Goal: Information Seeking & Learning: Learn about a topic

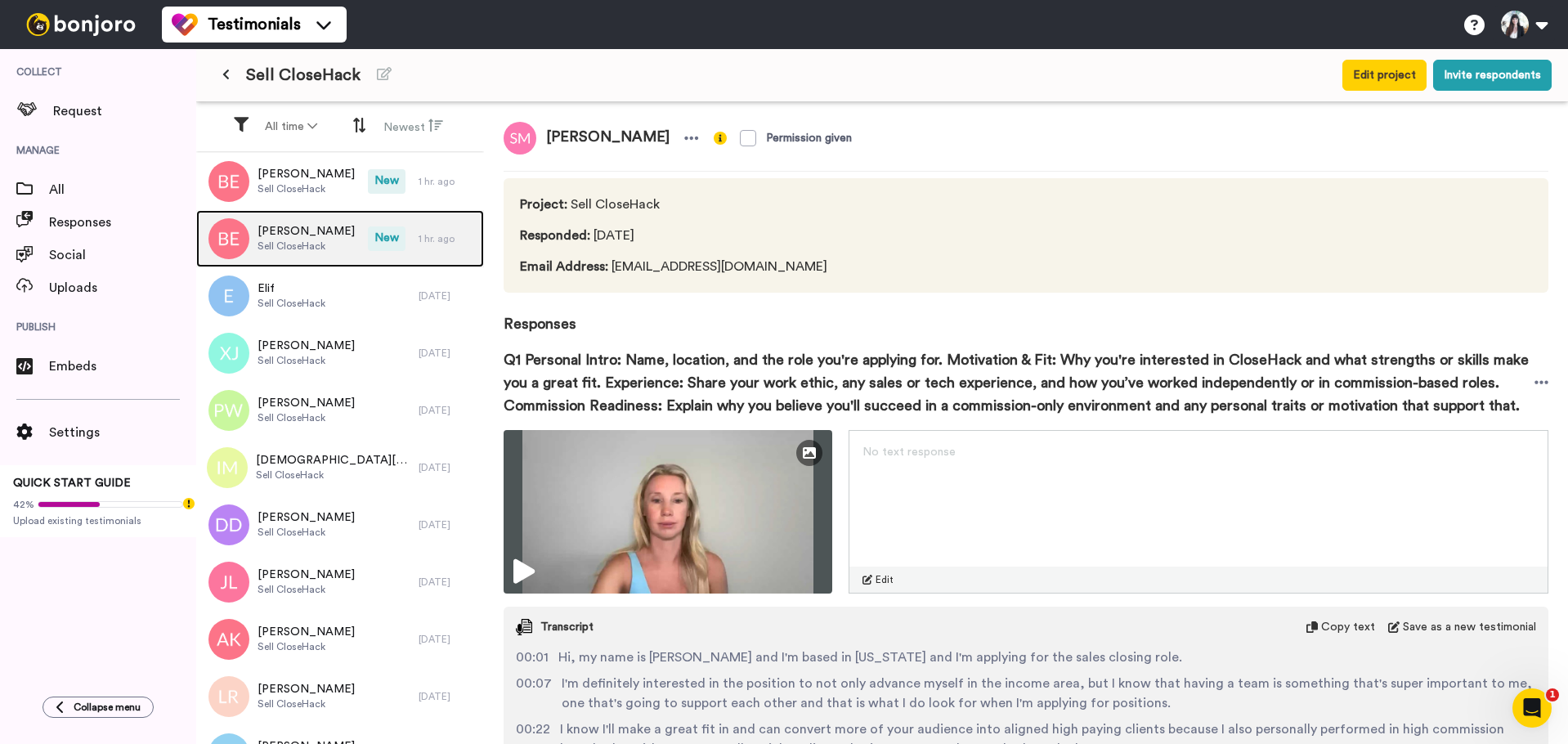
click at [316, 232] on span "[PERSON_NAME]" at bounding box center [306, 231] width 98 height 16
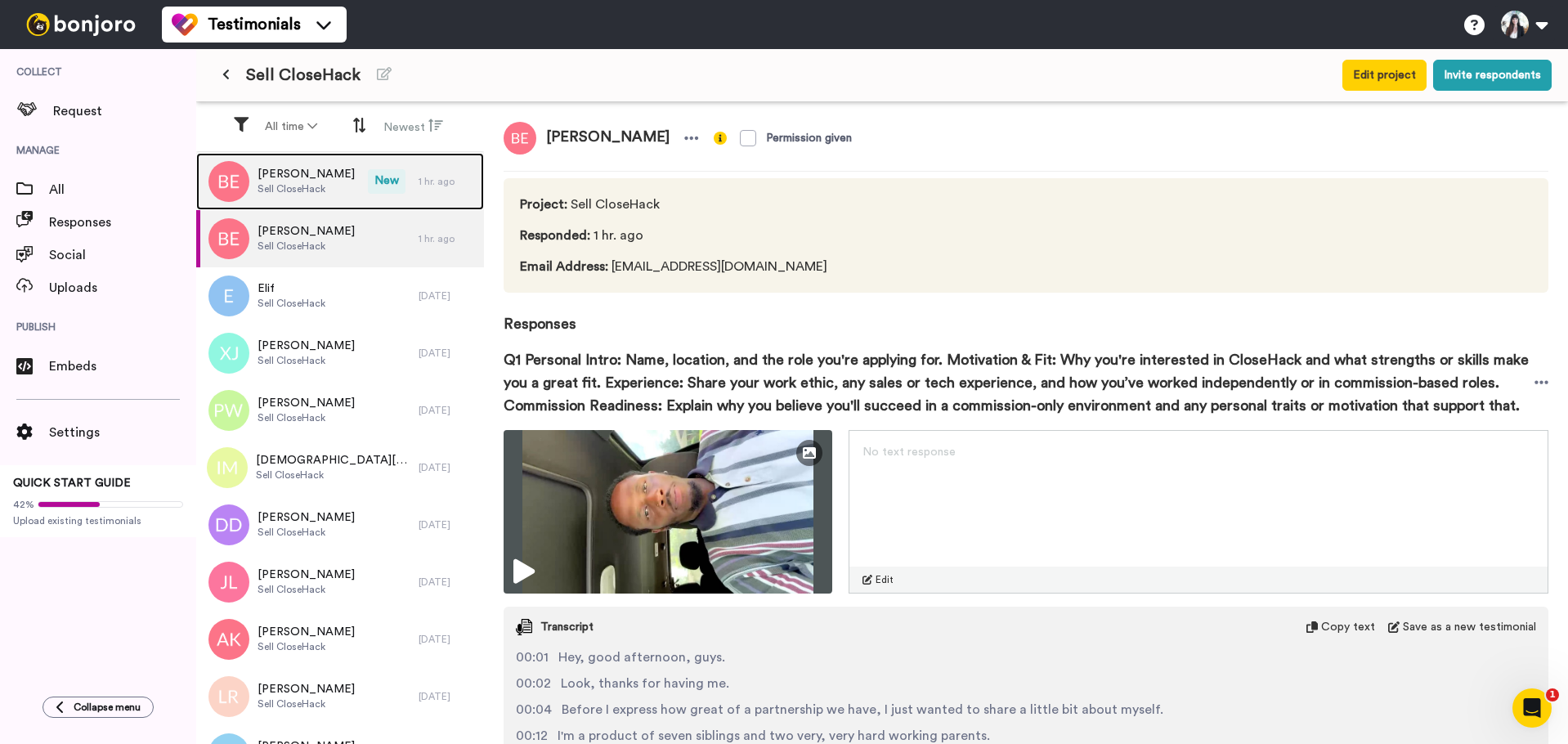
click at [293, 170] on span "[PERSON_NAME]" at bounding box center [306, 174] width 98 height 16
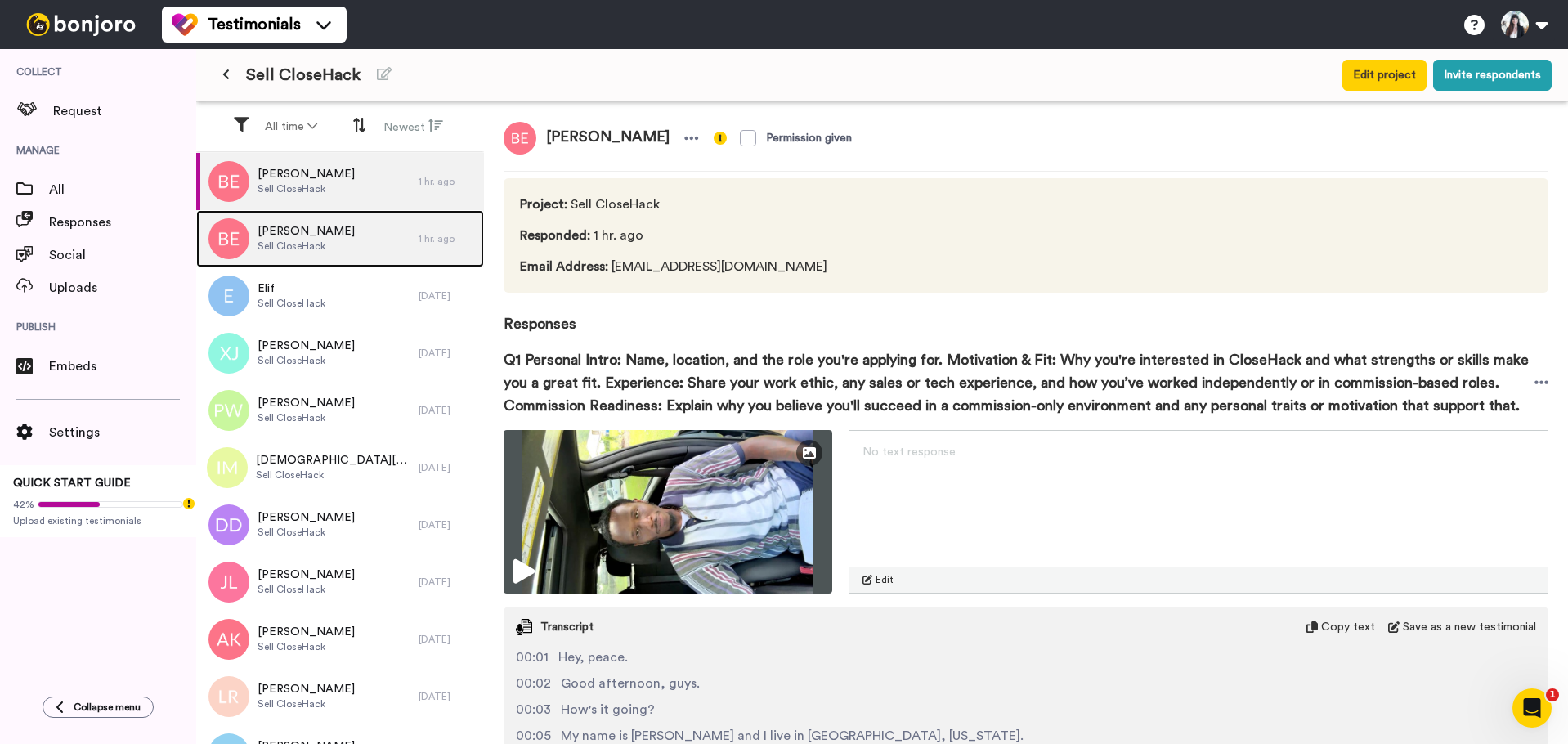
click at [290, 232] on span "[PERSON_NAME]" at bounding box center [306, 231] width 98 height 16
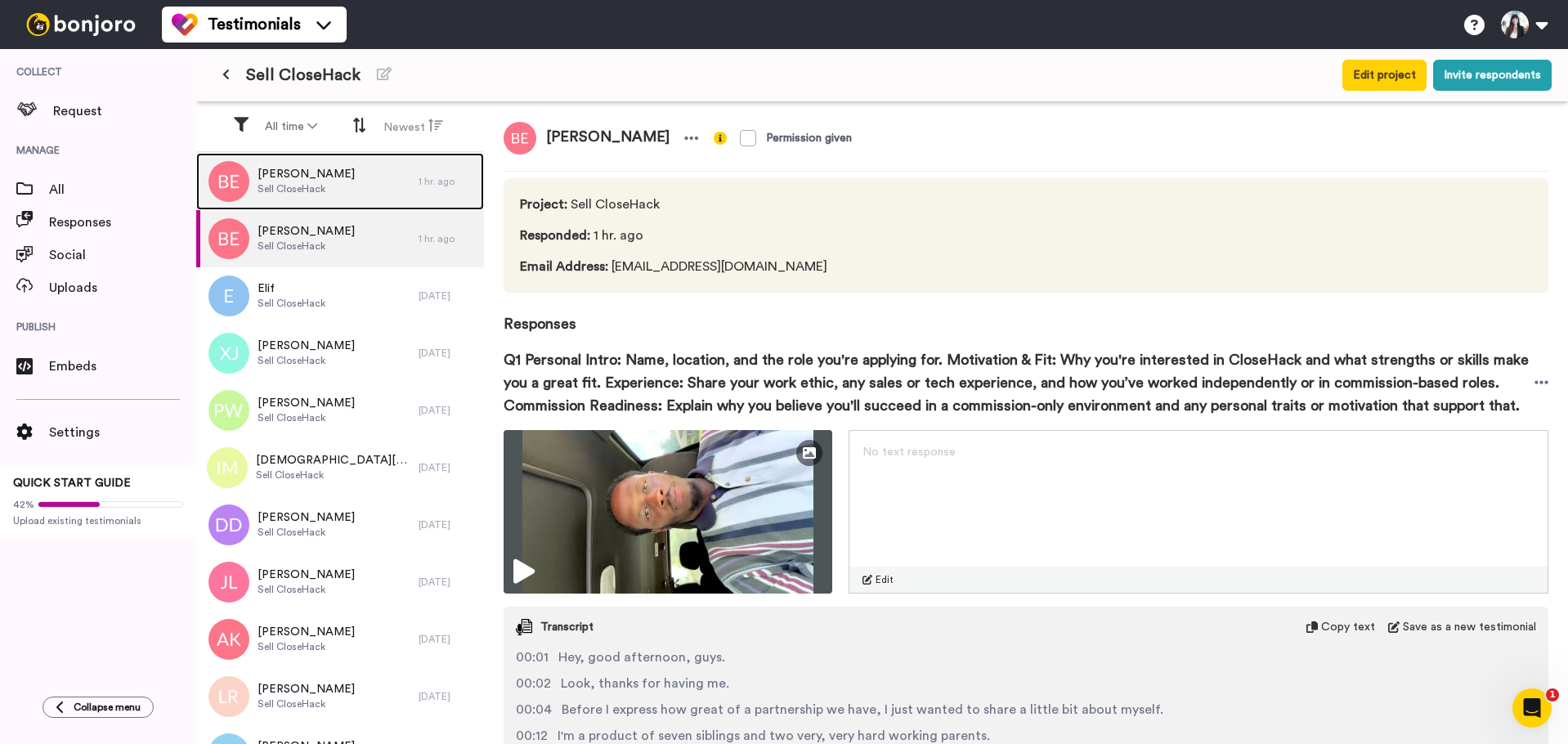
click at [295, 195] on div "[PERSON_NAME] CloseHack" at bounding box center [306, 181] width 98 height 31
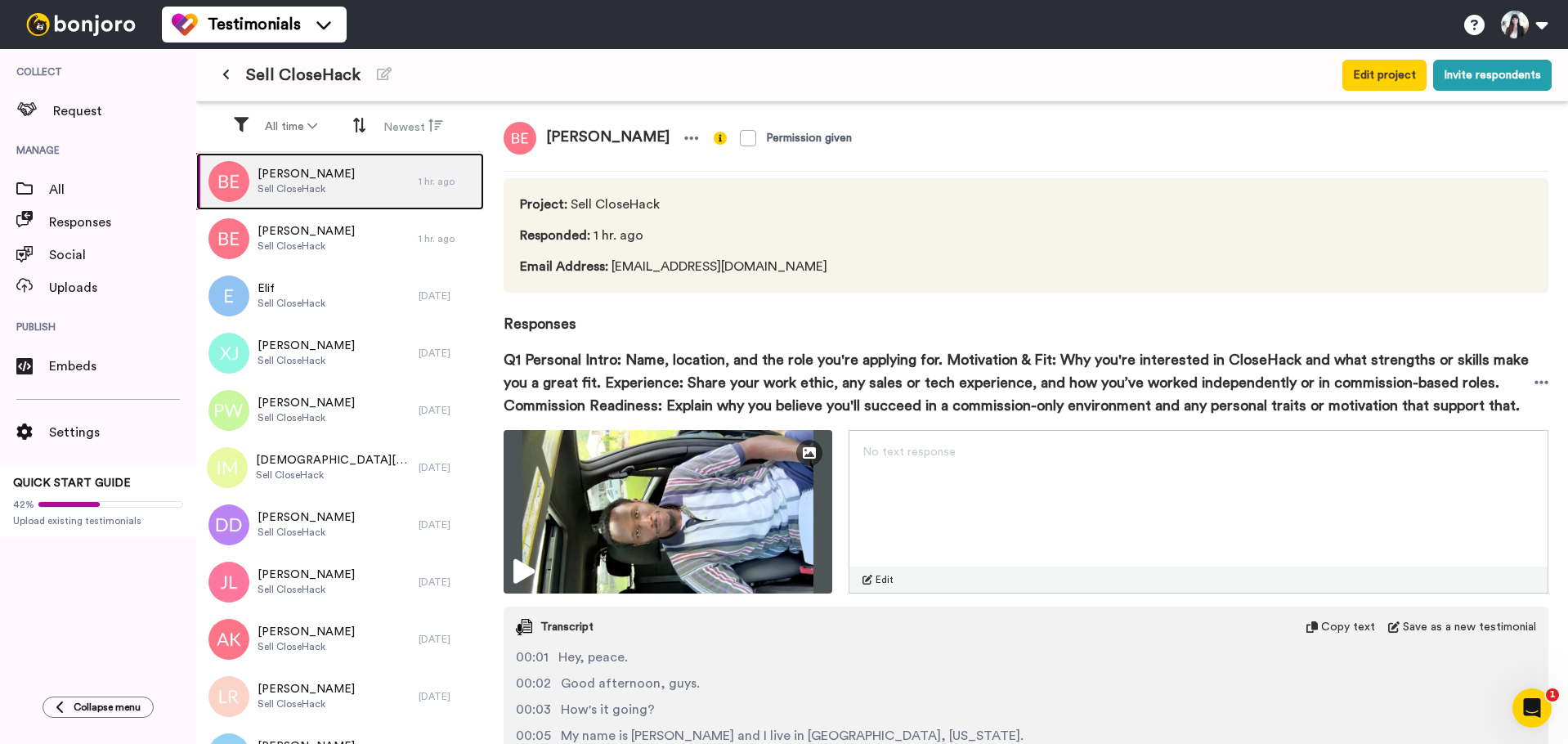
click at [322, 195] on div "[PERSON_NAME] CloseHack" at bounding box center [306, 181] width 98 height 31
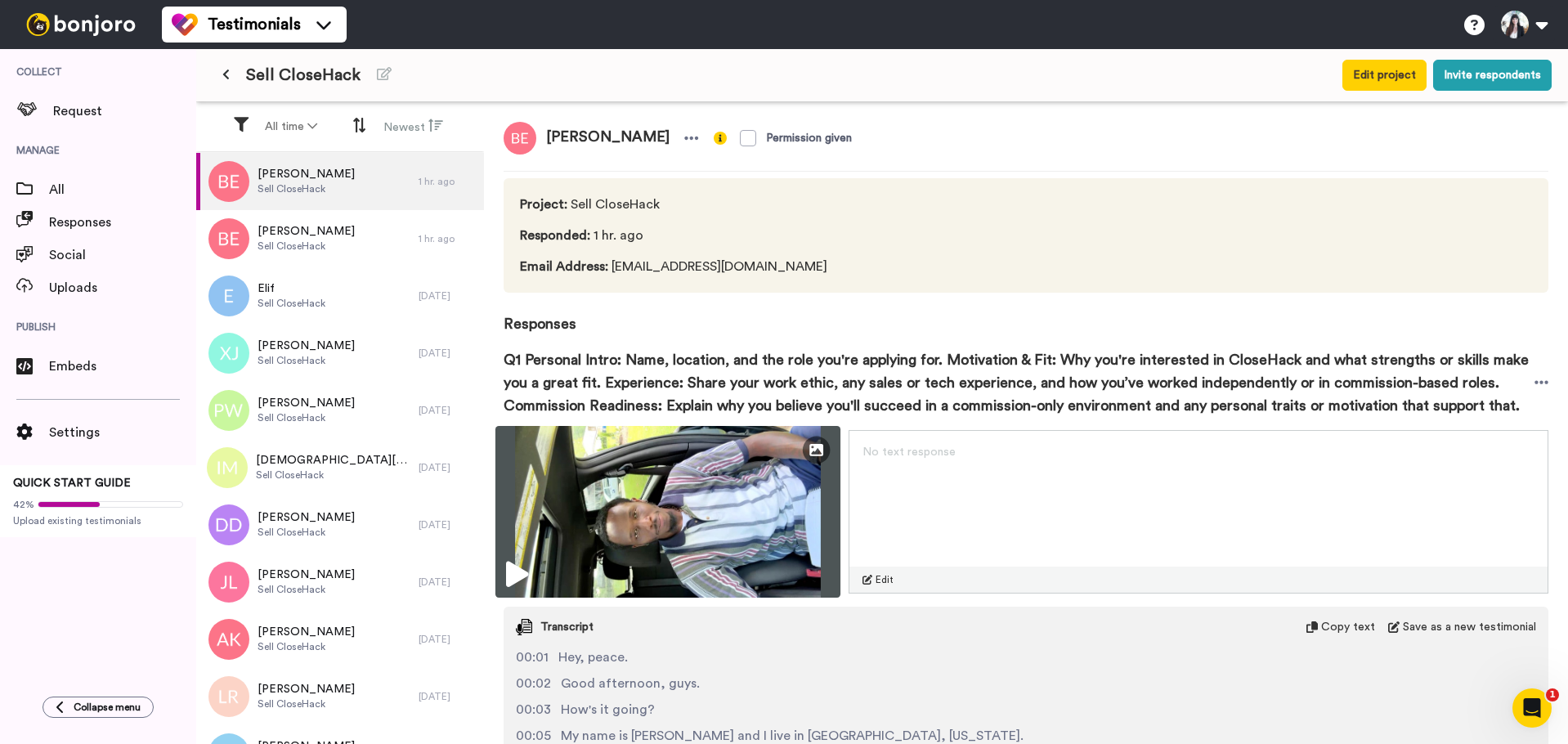
click at [697, 501] on img at bounding box center [667, 512] width 345 height 172
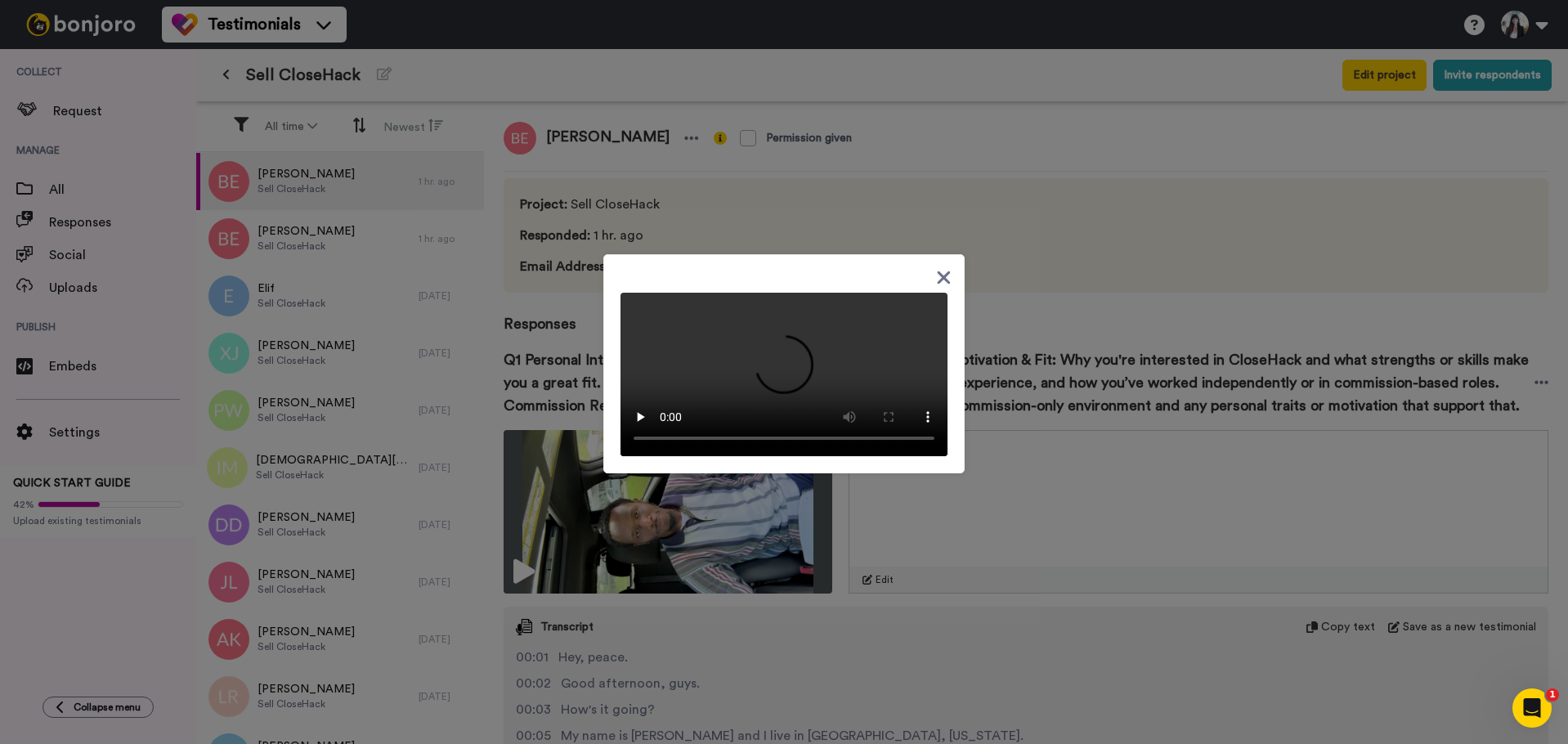
click at [936, 270] on icon at bounding box center [944, 277] width 16 height 21
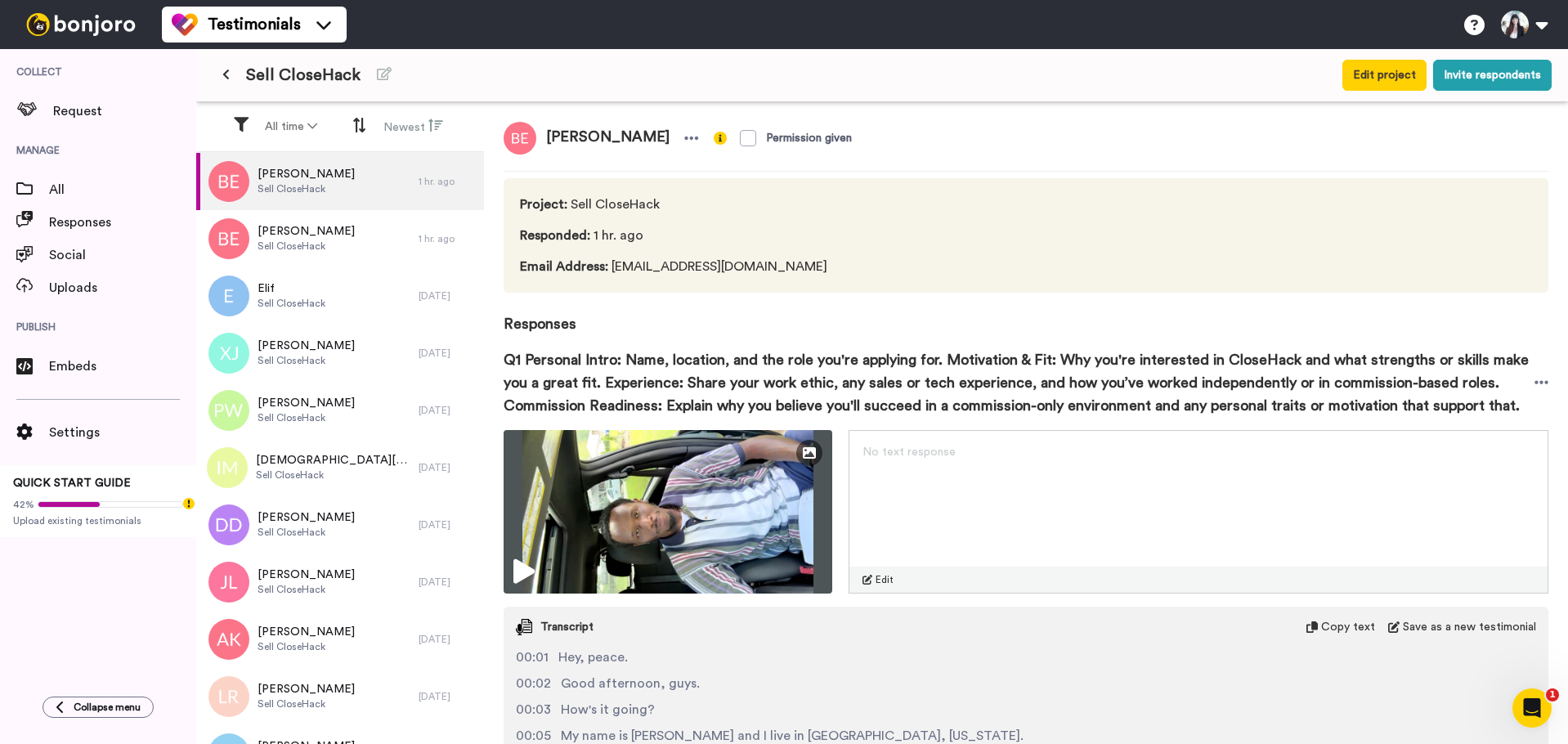
click at [569, 138] on span "[PERSON_NAME]" at bounding box center [607, 138] width 143 height 33
copy div "[PERSON_NAME]"
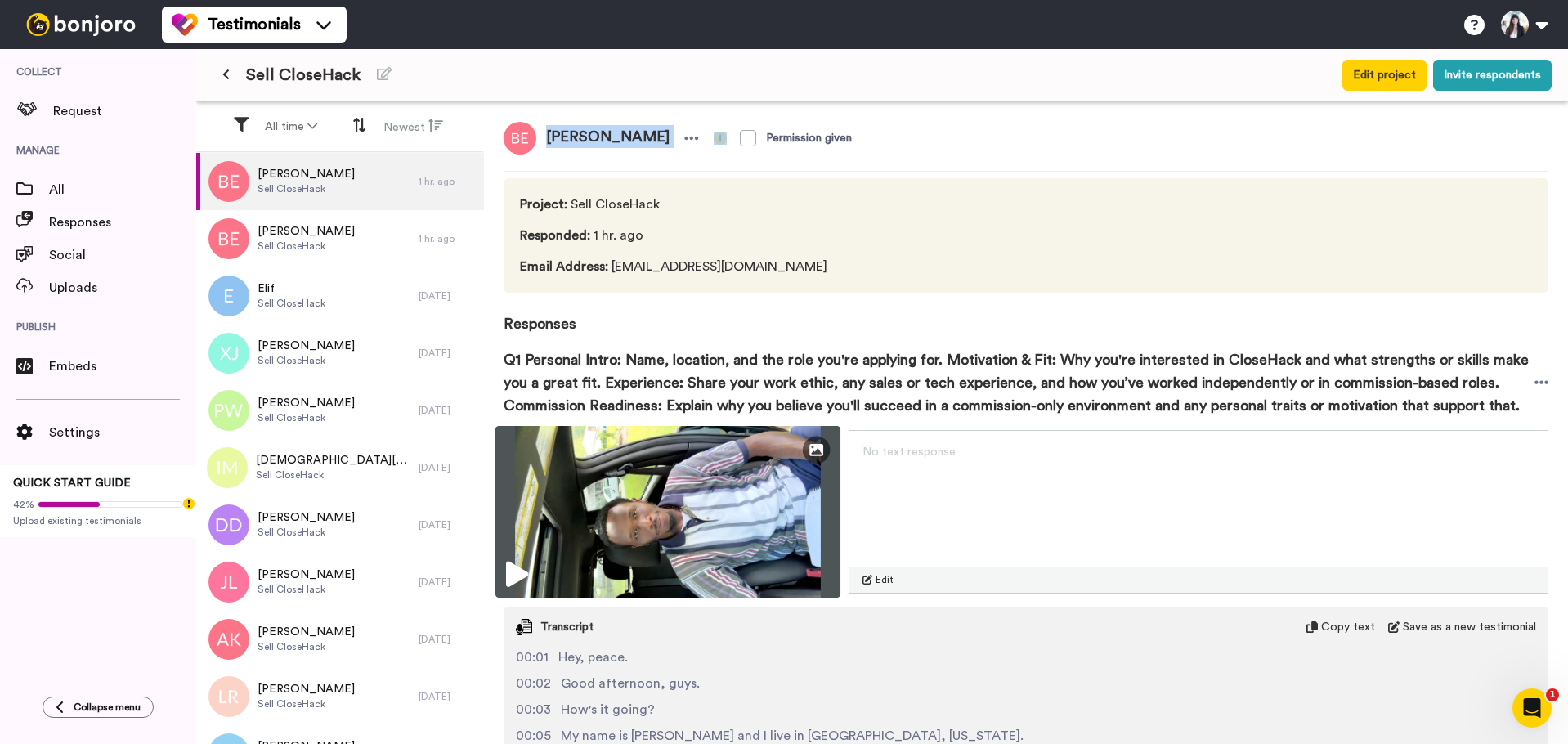
click at [655, 487] on img at bounding box center [667, 512] width 345 height 172
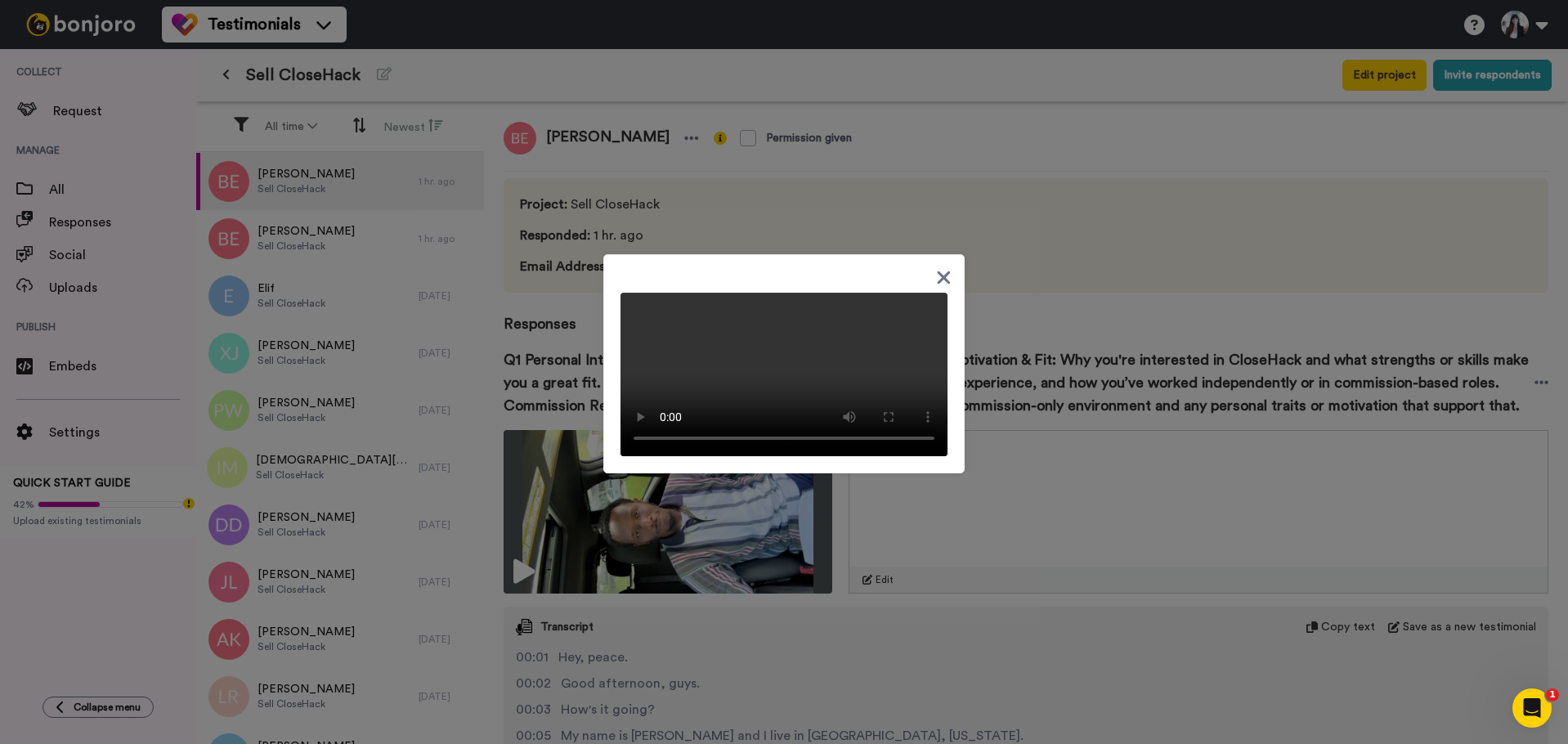
click at [936, 267] on icon at bounding box center [944, 277] width 16 height 21
